Goal: Information Seeking & Learning: Learn about a topic

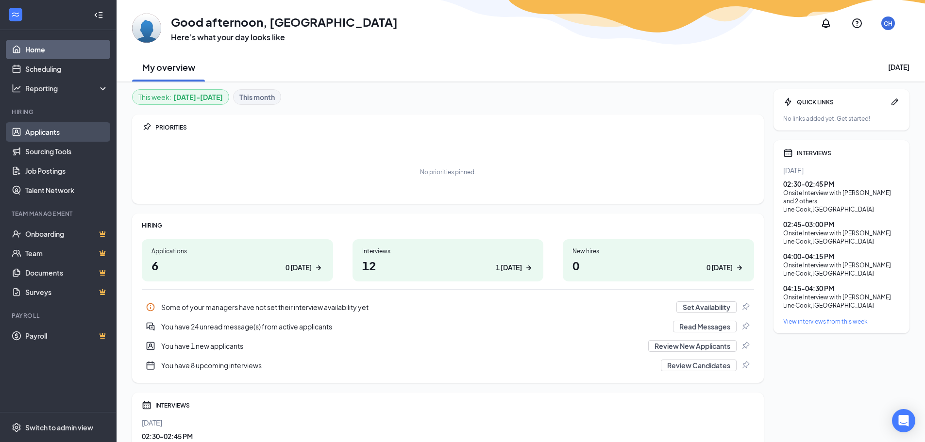
click at [49, 135] on link "Applicants" at bounding box center [66, 131] width 83 height 19
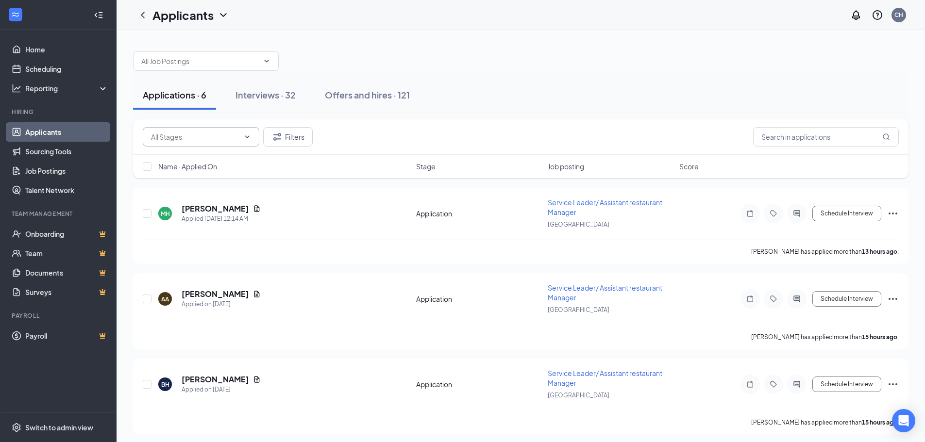
click at [227, 133] on input "text" at bounding box center [195, 137] width 88 height 11
click at [220, 64] on input "text" at bounding box center [200, 61] width 118 height 11
type input "Angel Her"
click at [248, 136] on icon "ChevronDown" at bounding box center [247, 137] width 4 height 2
click at [586, 42] on div "Angel Her" at bounding box center [521, 56] width 776 height 29
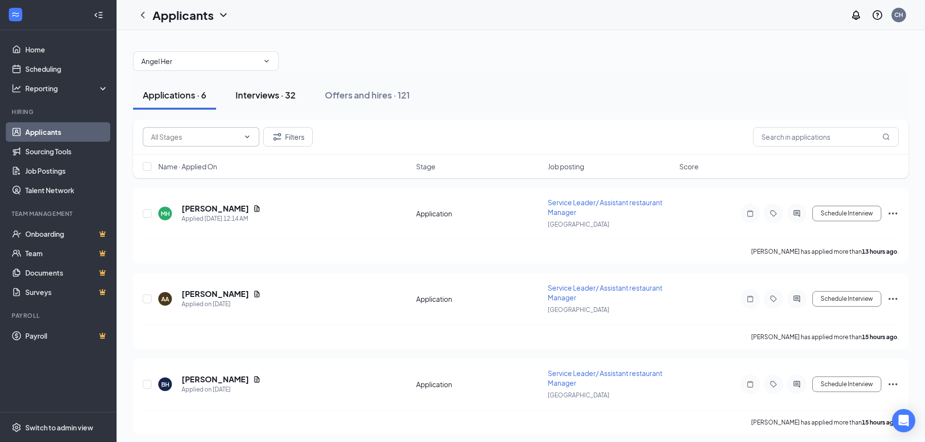
click at [266, 99] on div "Interviews · 32" at bounding box center [266, 95] width 60 height 12
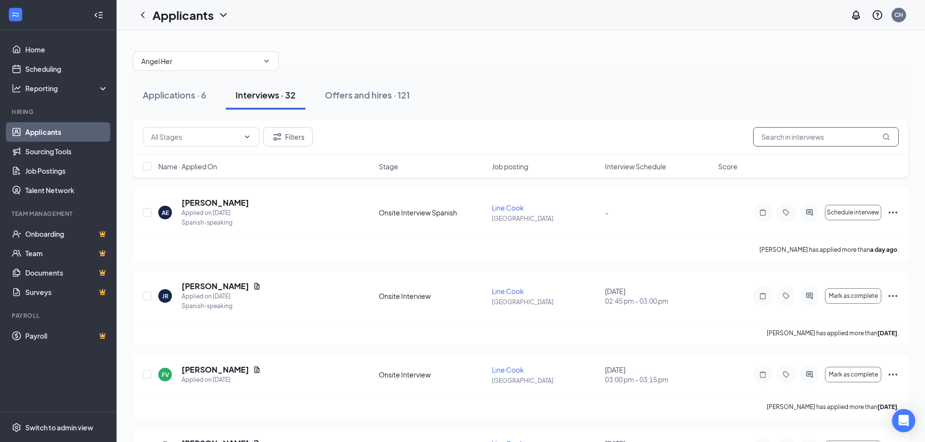
click at [785, 138] on input "text" at bounding box center [826, 136] width 146 height 19
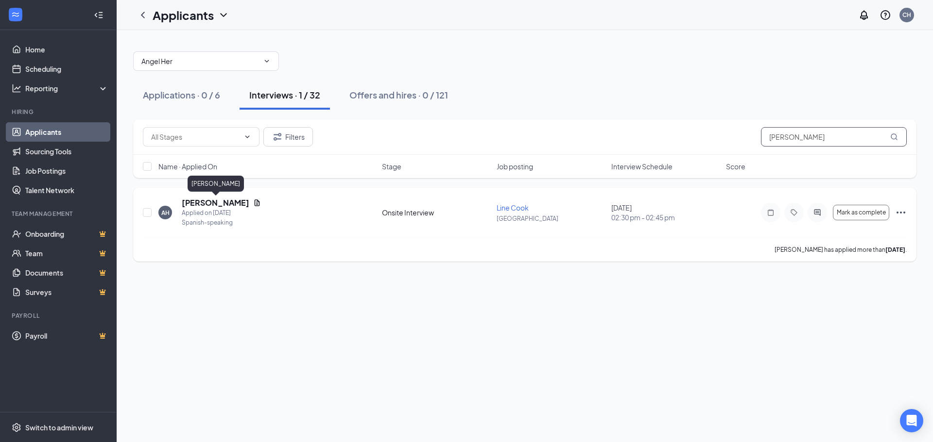
type input "[PERSON_NAME]"
click at [198, 202] on h5 "[PERSON_NAME]" at bounding box center [216, 203] width 68 height 11
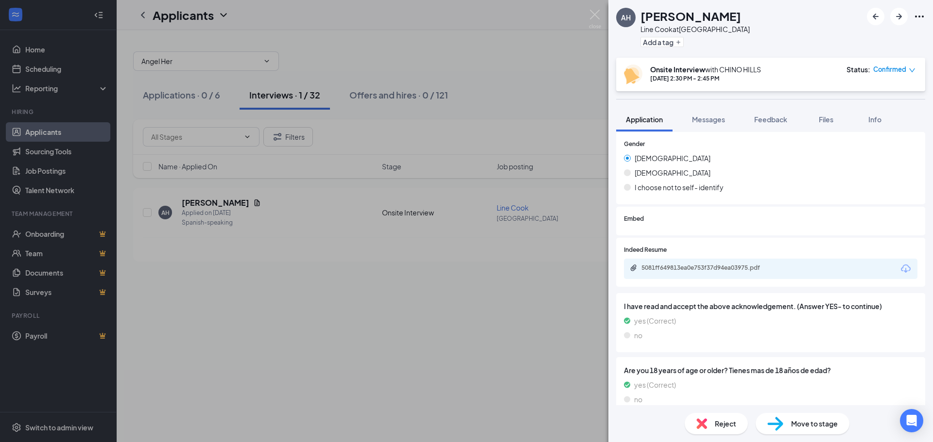
scroll to position [389, 0]
click at [712, 268] on div "5081ff649813ea0e753f37d94ea03975.pdf" at bounding box center [709, 268] width 136 height 8
click at [324, 43] on div "[PERSON_NAME] [PERSON_NAME] at [GEOGRAPHIC_DATA] Add a tag Onsite Interview wit…" at bounding box center [466, 221] width 933 height 442
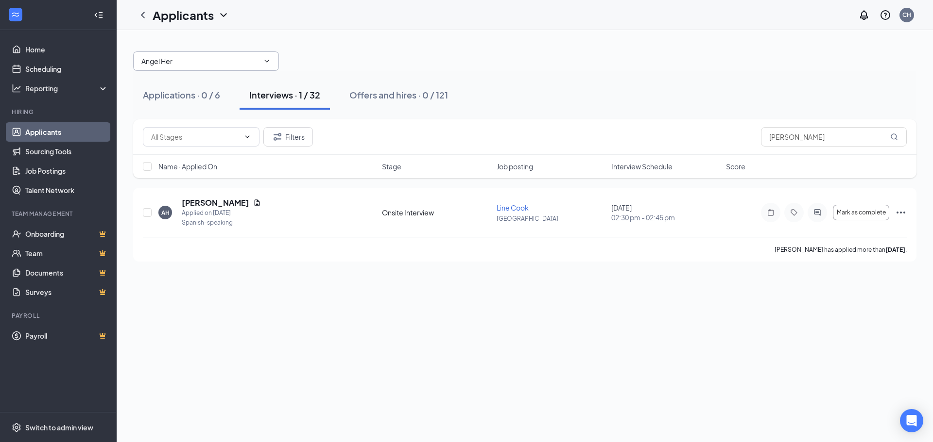
click at [183, 58] on input "Angel Her" at bounding box center [200, 61] width 118 height 11
type input "A"
type input "[PERSON_NAME]"
click at [371, 57] on div "[PERSON_NAME]" at bounding box center [524, 56] width 783 height 29
click at [838, 138] on input "[PERSON_NAME]" at bounding box center [834, 136] width 146 height 19
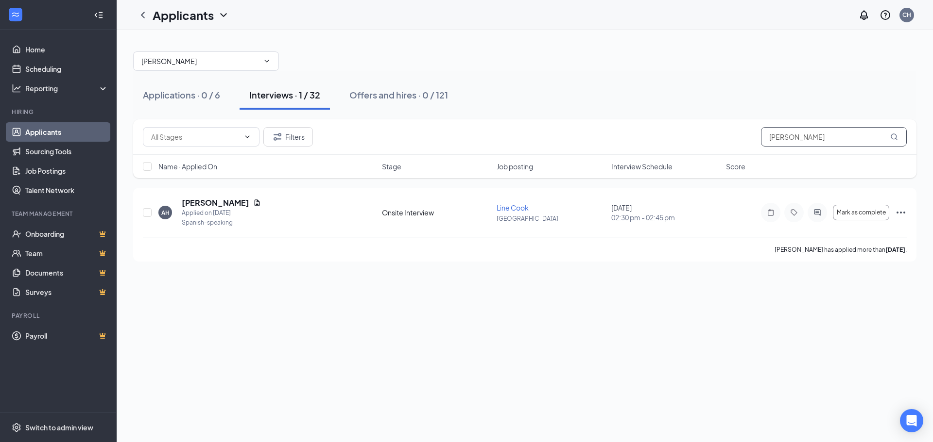
click at [787, 136] on input "[PERSON_NAME]" at bounding box center [834, 136] width 146 height 19
click at [212, 202] on h5 "[PERSON_NAME]" at bounding box center [216, 203] width 68 height 11
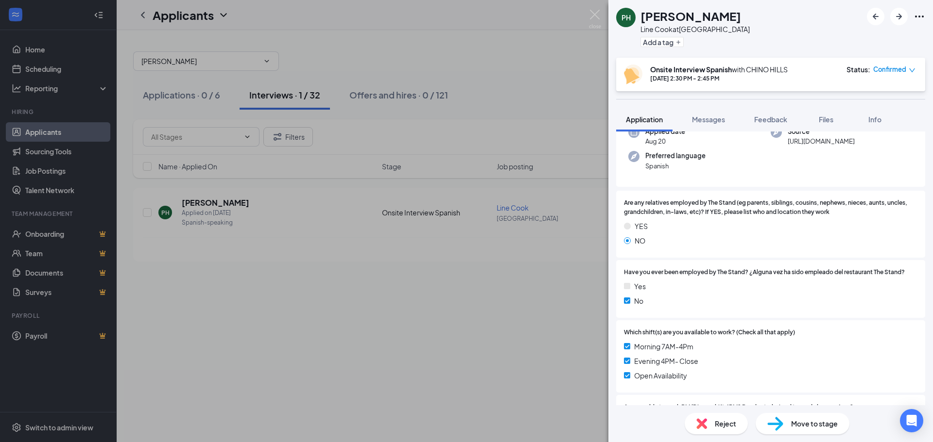
scroll to position [49, 0]
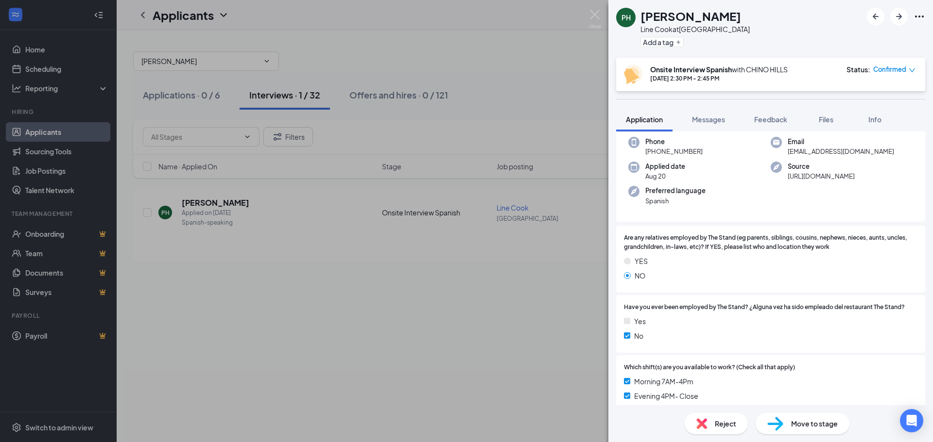
click at [523, 88] on div "PH [PERSON_NAME] [PERSON_NAME] at [GEOGRAPHIC_DATA] Add a tag Onsite Interview …" at bounding box center [466, 221] width 933 height 442
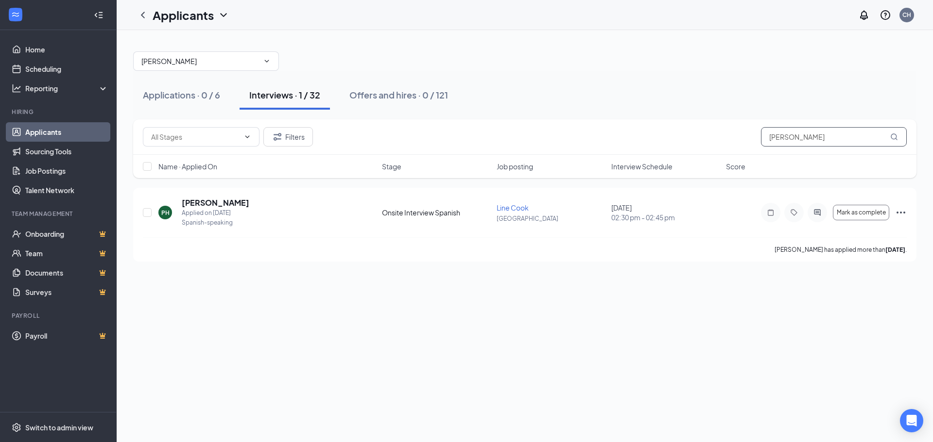
click at [836, 136] on input "[PERSON_NAME]" at bounding box center [834, 136] width 146 height 19
type input "P"
click at [201, 207] on h5 "[PERSON_NAME]" at bounding box center [216, 203] width 68 height 11
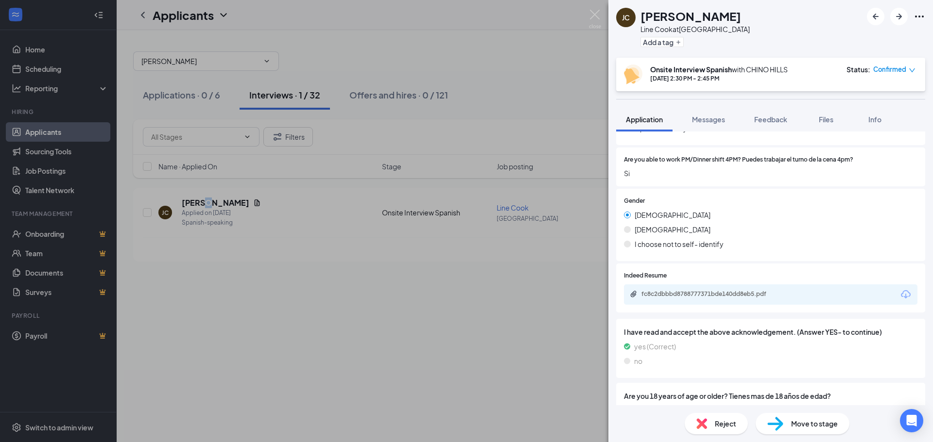
scroll to position [340, 0]
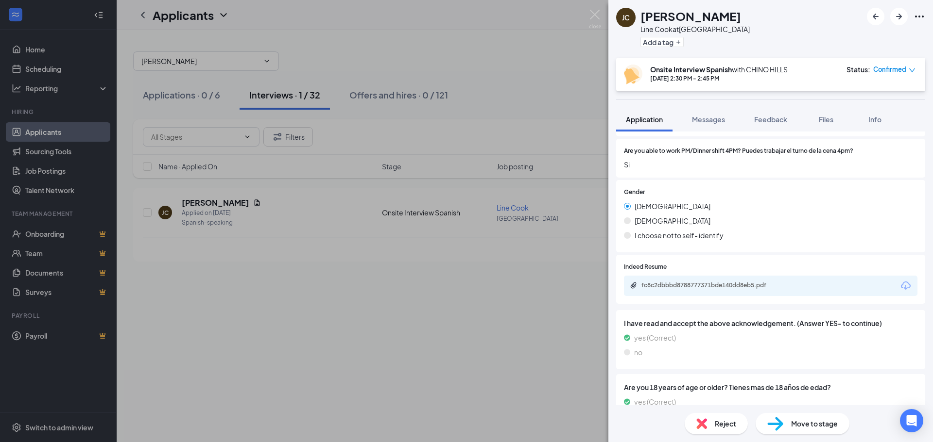
click at [721, 280] on div "fc8c2dbbbd8788777371bde140dd8eb5.pdf" at bounding box center [770, 286] width 293 height 20
click at [717, 283] on div "fc8c2dbbbd8788777371bde140dd8eb5.pdf" at bounding box center [709, 286] width 136 height 8
click at [521, 119] on div "[PERSON_NAME] [PERSON_NAME] at [GEOGRAPHIC_DATA] Add a tag Onsite Interview Spa…" at bounding box center [466, 221] width 933 height 442
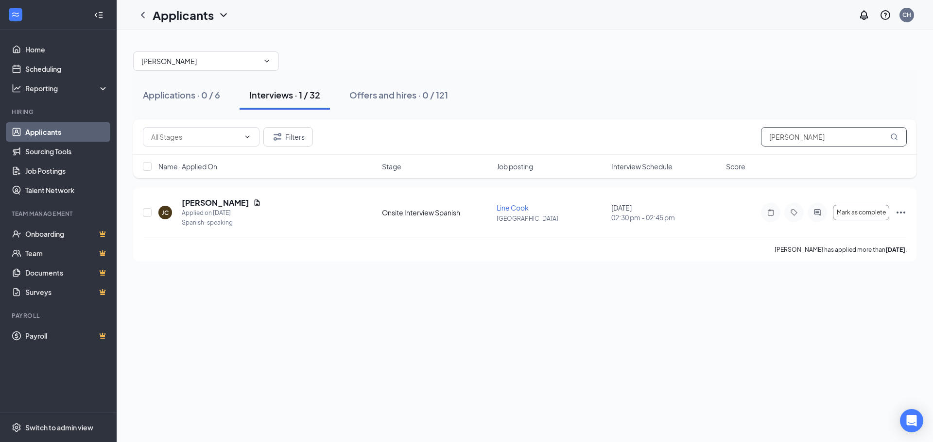
click at [809, 140] on input "[PERSON_NAME]" at bounding box center [834, 136] width 146 height 19
type input "J"
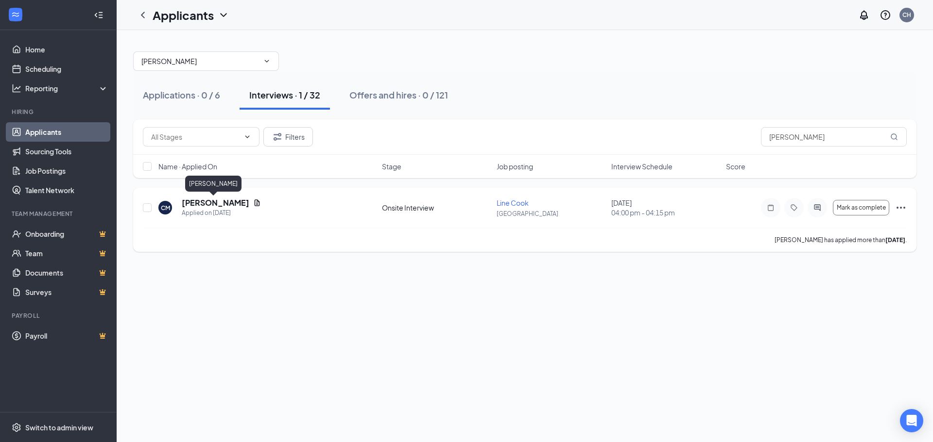
click at [188, 202] on h5 "[PERSON_NAME]" at bounding box center [216, 203] width 68 height 11
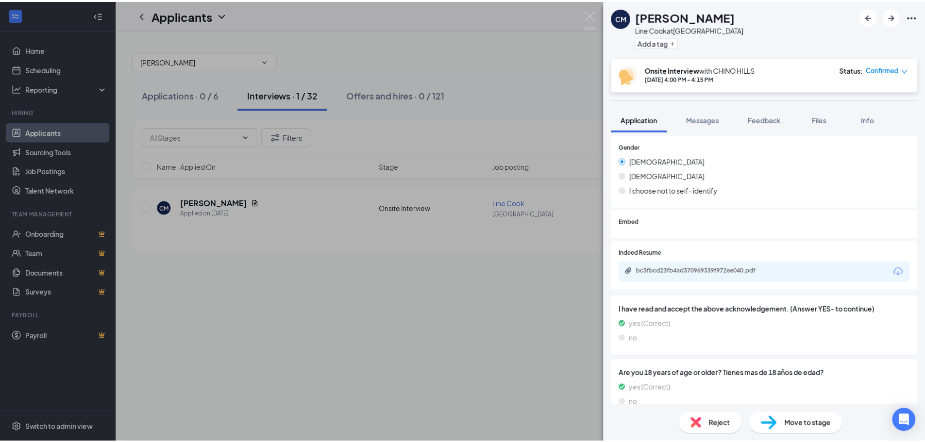
scroll to position [389, 0]
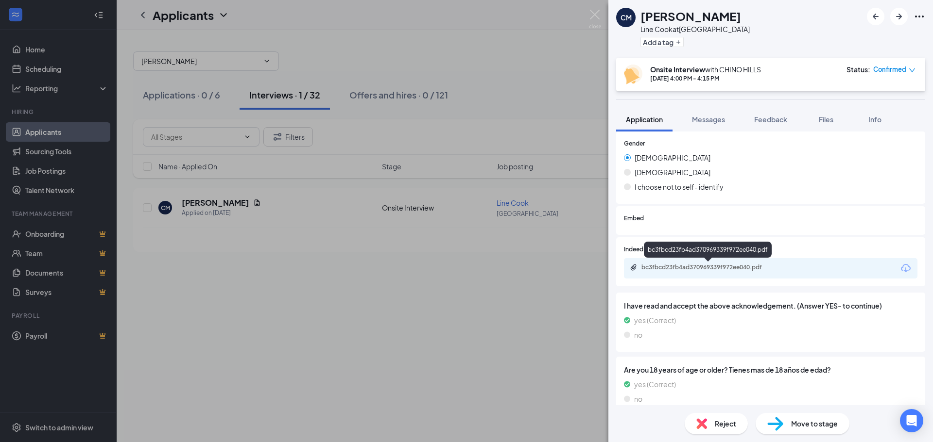
click at [689, 267] on div "bc3fbcd23fb4ad370969339f972ee040.pdf" at bounding box center [709, 268] width 136 height 8
click at [495, 79] on div "CM [PERSON_NAME] Line Cook at [GEOGRAPHIC_DATA] Add a tag Onsite Interview with…" at bounding box center [466, 221] width 933 height 442
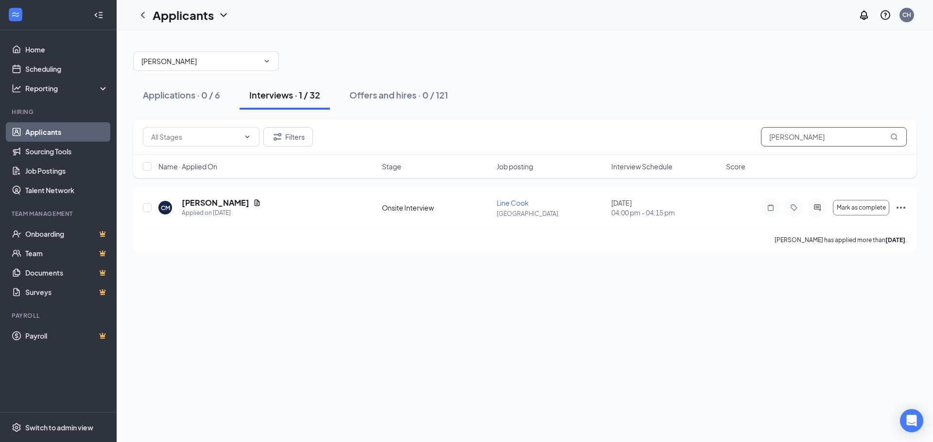
click at [833, 139] on input "[PERSON_NAME]" at bounding box center [834, 136] width 146 height 19
type input "C"
